Goal: Information Seeking & Learning: Compare options

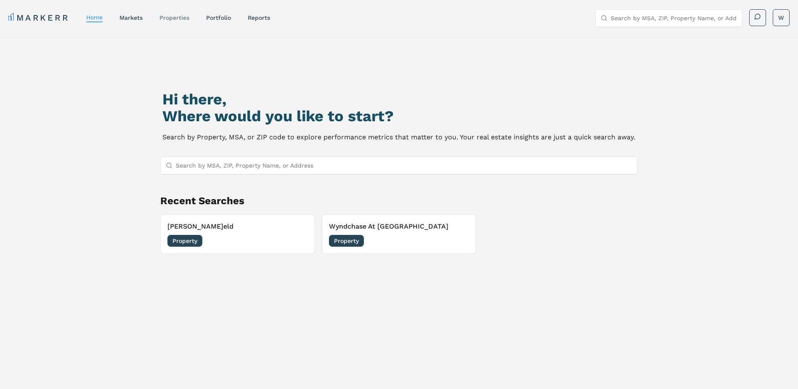
click at [174, 17] on link "properties" at bounding box center [174, 17] width 30 height 7
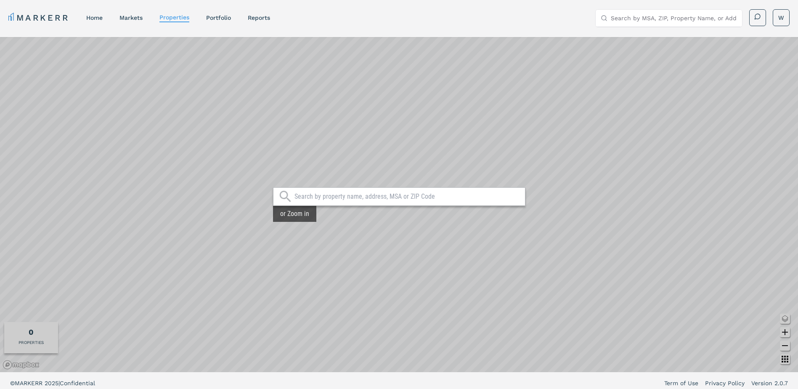
click at [321, 200] on input "text" at bounding box center [407, 196] width 226 height 8
type input "[PERSON_NAME]eld"
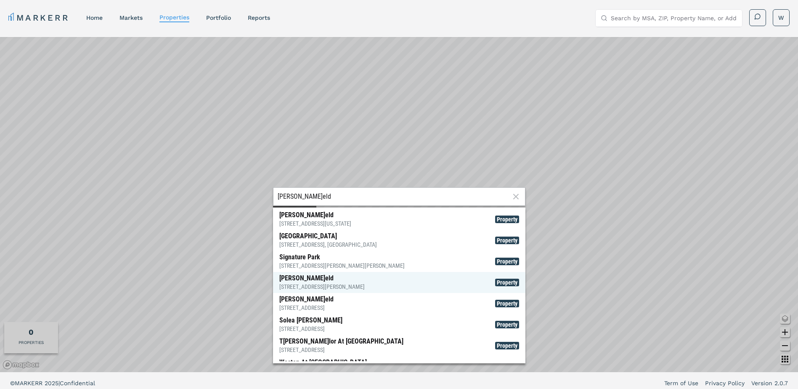
click at [323, 286] on div "[STREET_ADDRESS][PERSON_NAME]" at bounding box center [321, 286] width 85 height 8
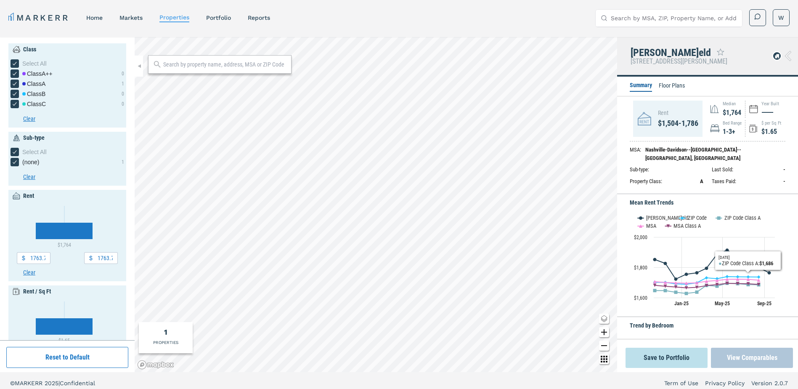
click at [734, 351] on button "View Comparables" at bounding box center [752, 357] width 82 height 20
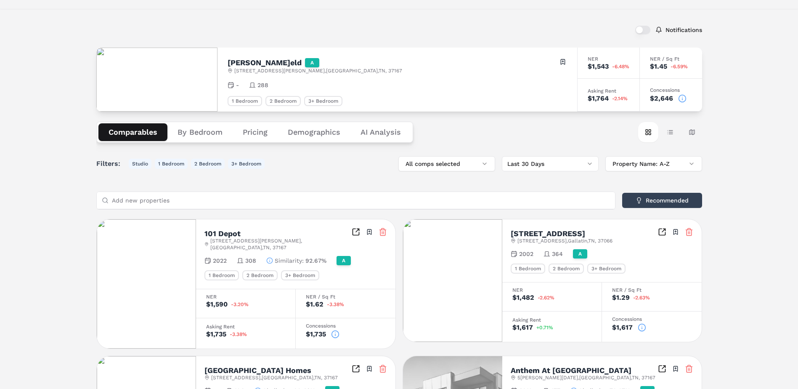
scroll to position [42, 0]
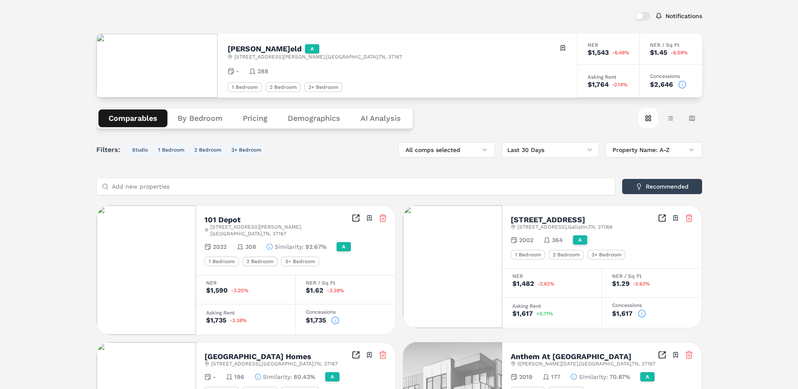
click at [336, 316] on icon at bounding box center [335, 320] width 8 height 8
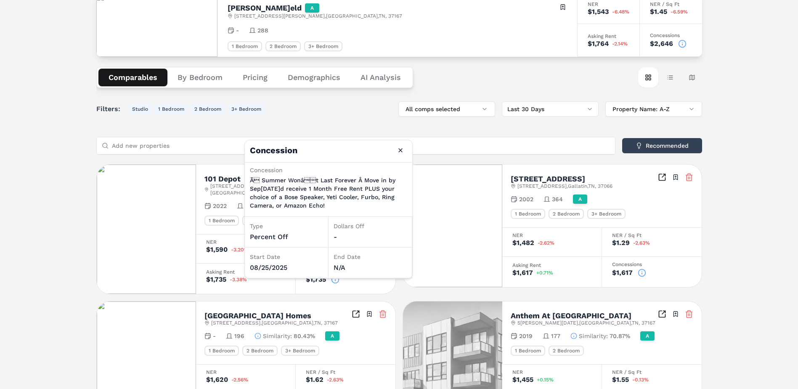
scroll to position [84, 0]
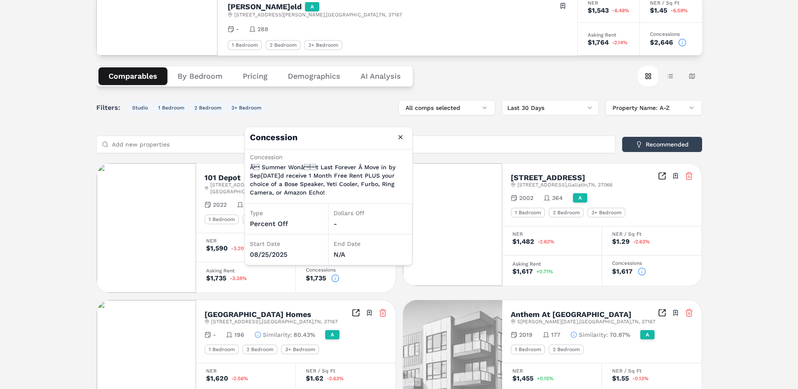
click at [642, 271] on icon at bounding box center [642, 271] width 0 height 1
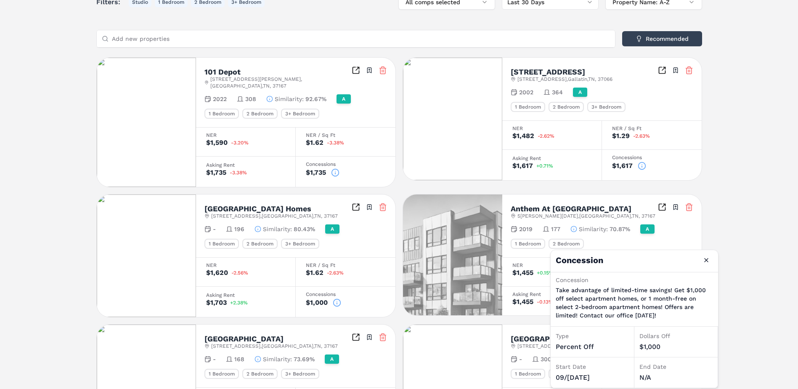
scroll to position [252, 0]
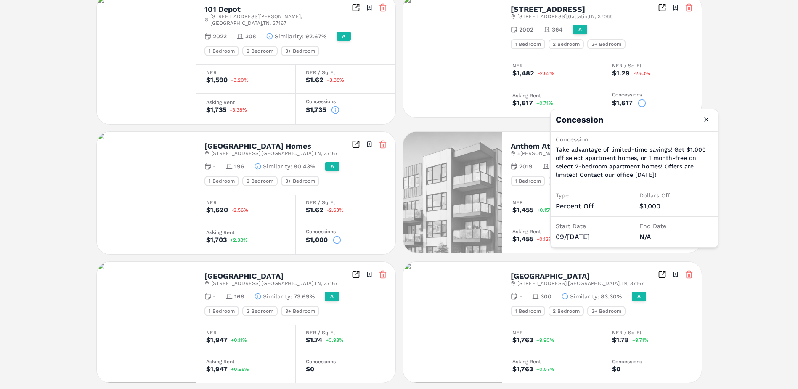
click at [336, 236] on icon at bounding box center [337, 240] width 8 height 8
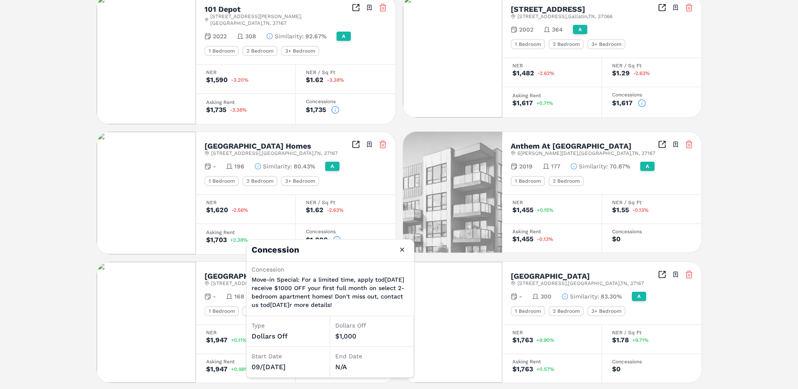
click at [709, 188] on div "Notificatio[PERSON_NAME]eld A [STREET_ADDRESS][PERSON_NAME] Toggle portfolio me…" at bounding box center [399, 154] width 798 height 738
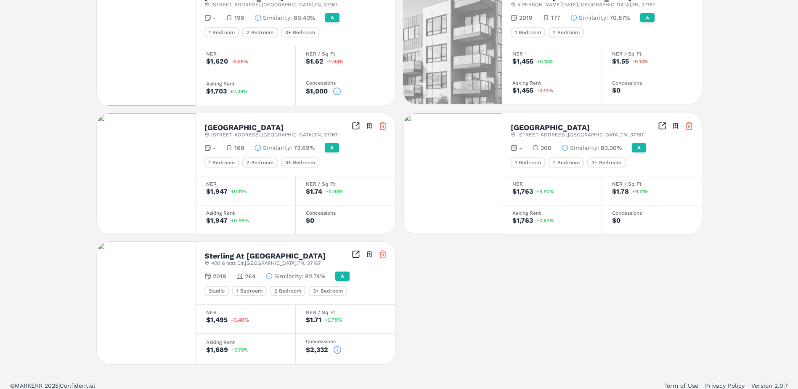
scroll to position [402, 0]
click at [338, 345] on icon at bounding box center [337, 349] width 8 height 8
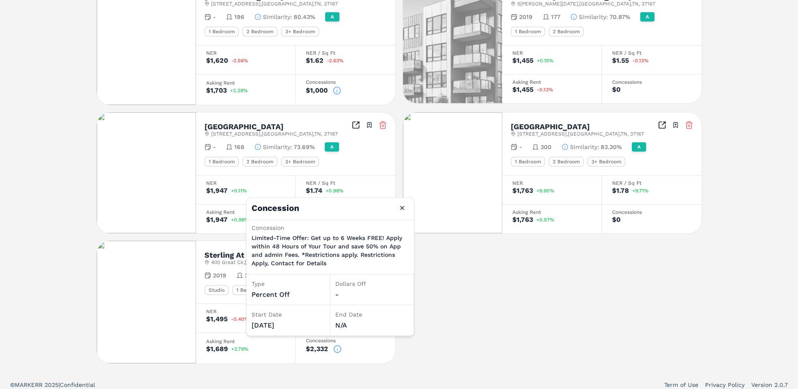
click at [501, 292] on div "101 Depot [STREET_ADDRESS][PERSON_NAME] Toggle portfolio menu 2022 308 Similari…" at bounding box center [399, 104] width 606 height 518
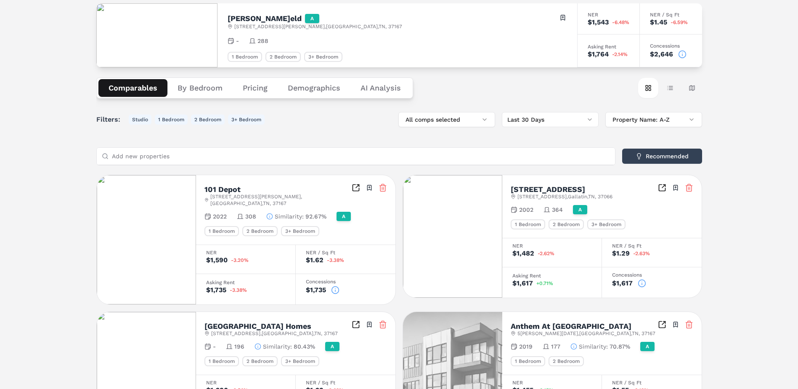
scroll to position [84, 0]
